Goal: Find specific page/section: Find specific page/section

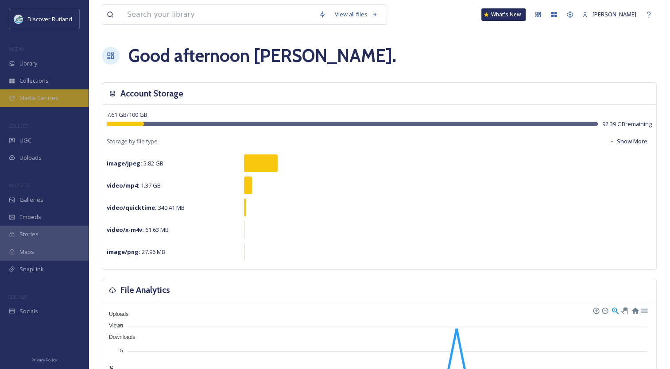
click at [22, 101] on span "Media Centres" at bounding box center [38, 98] width 39 height 8
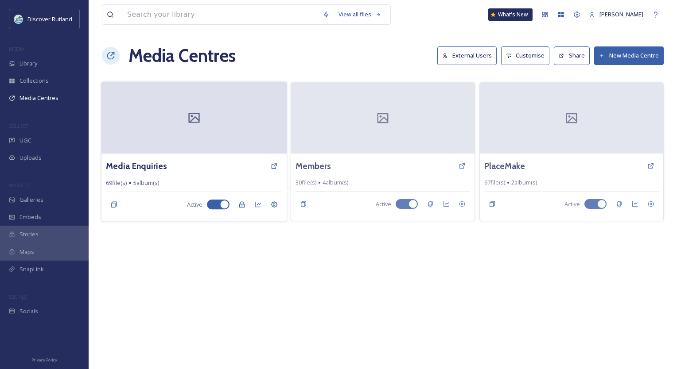
click at [193, 136] on div at bounding box center [193, 118] width 185 height 72
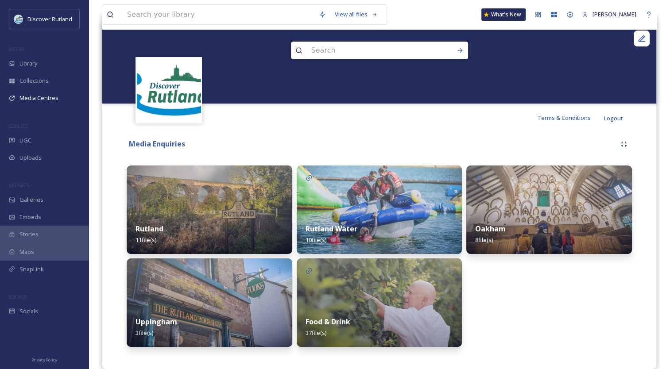
scroll to position [107, 0]
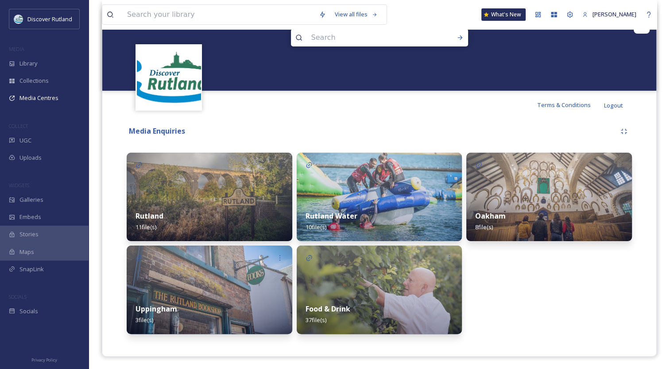
click at [360, 298] on div "Food & Drink 37 file(s)" at bounding box center [380, 314] width 166 height 39
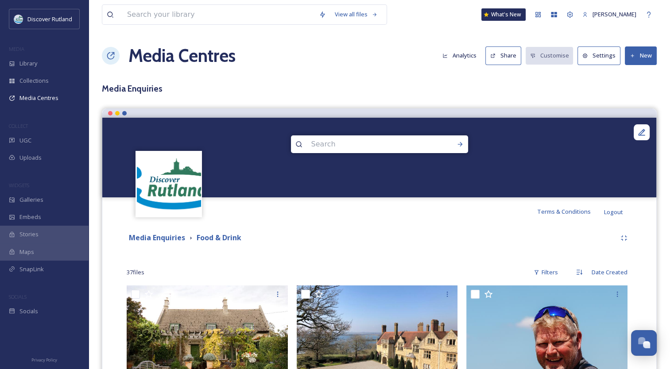
click at [495, 53] on icon at bounding box center [493, 56] width 6 height 6
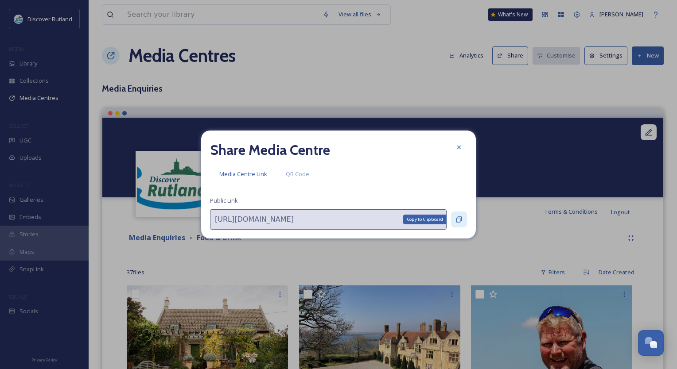
click at [455, 217] on icon at bounding box center [458, 219] width 7 height 7
click at [458, 148] on icon at bounding box center [458, 147] width 7 height 7
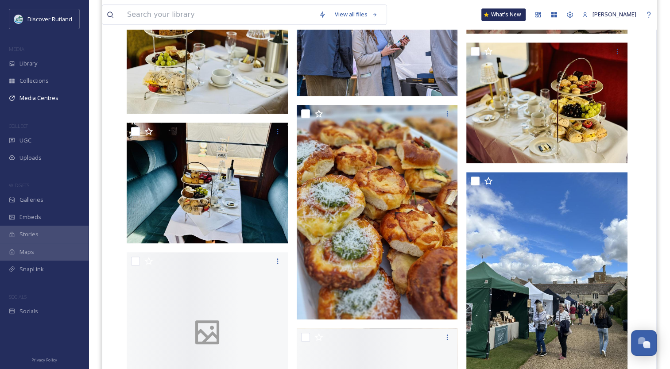
scroll to position [875, 0]
